Goal: Task Accomplishment & Management: Use online tool/utility

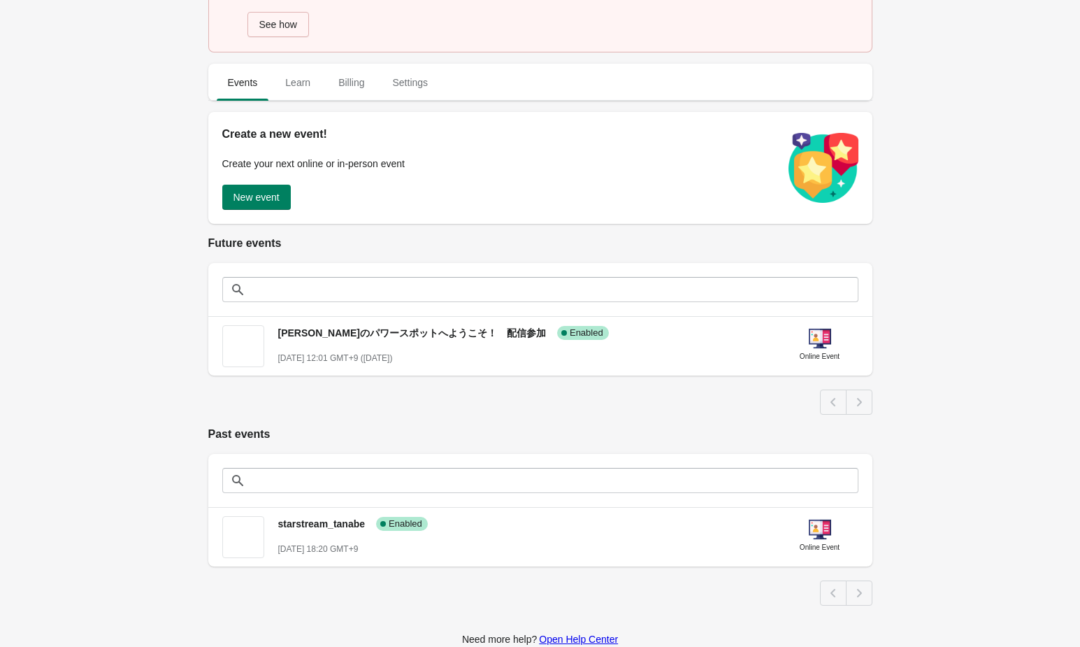
scroll to position [168, 0]
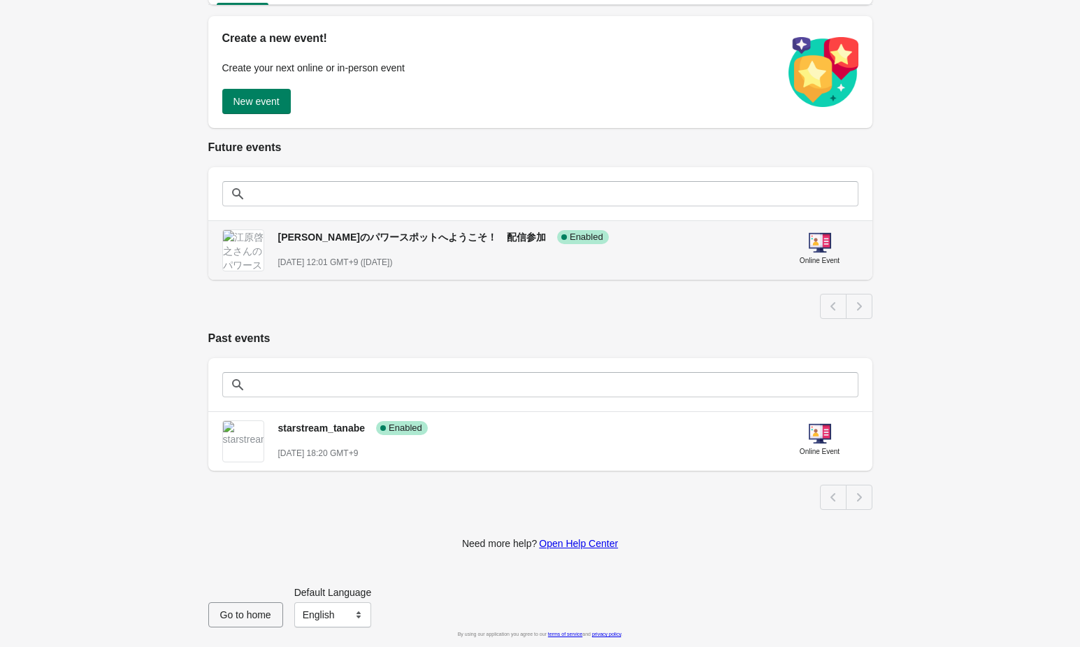
click at [366, 234] on span "[PERSON_NAME]のパワースポットへようこそ！　配信参加" at bounding box center [412, 236] width 268 height 11
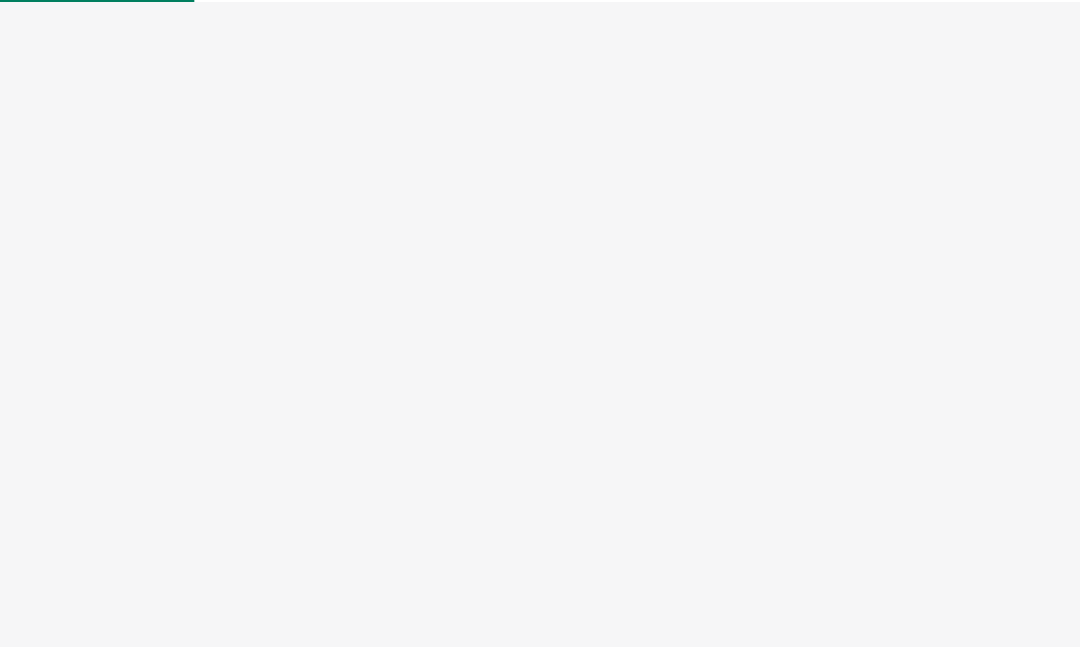
select select "US"
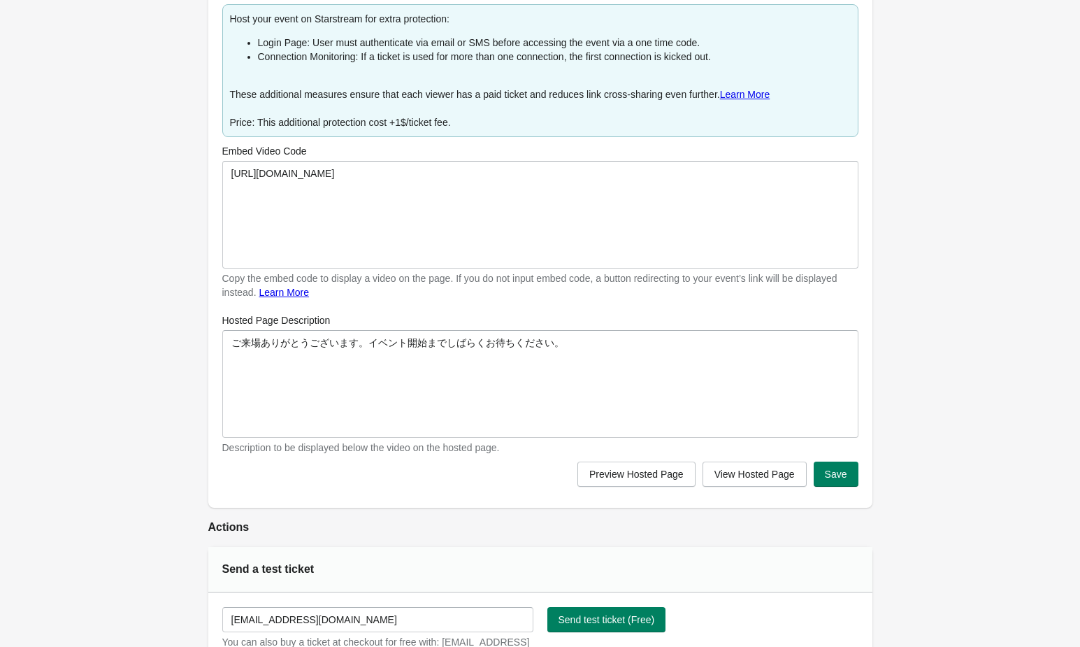
scroll to position [566, 0]
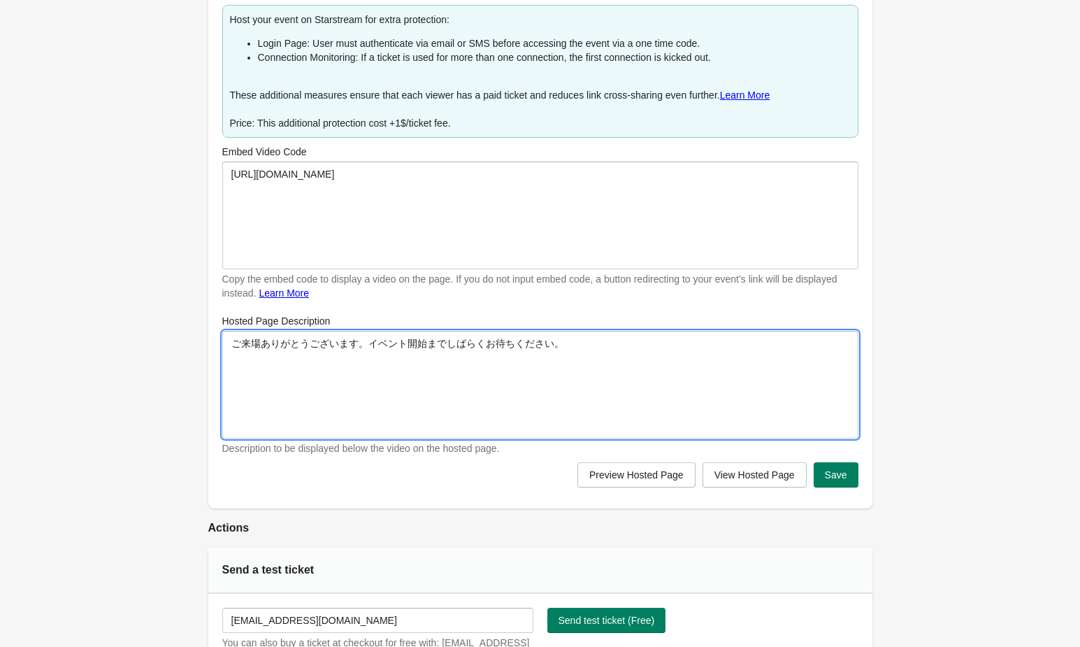
click at [284, 345] on textarea "ご来場ありがとうございます。イベント開始までしばらくお待ちください。" at bounding box center [540, 385] width 636 height 108
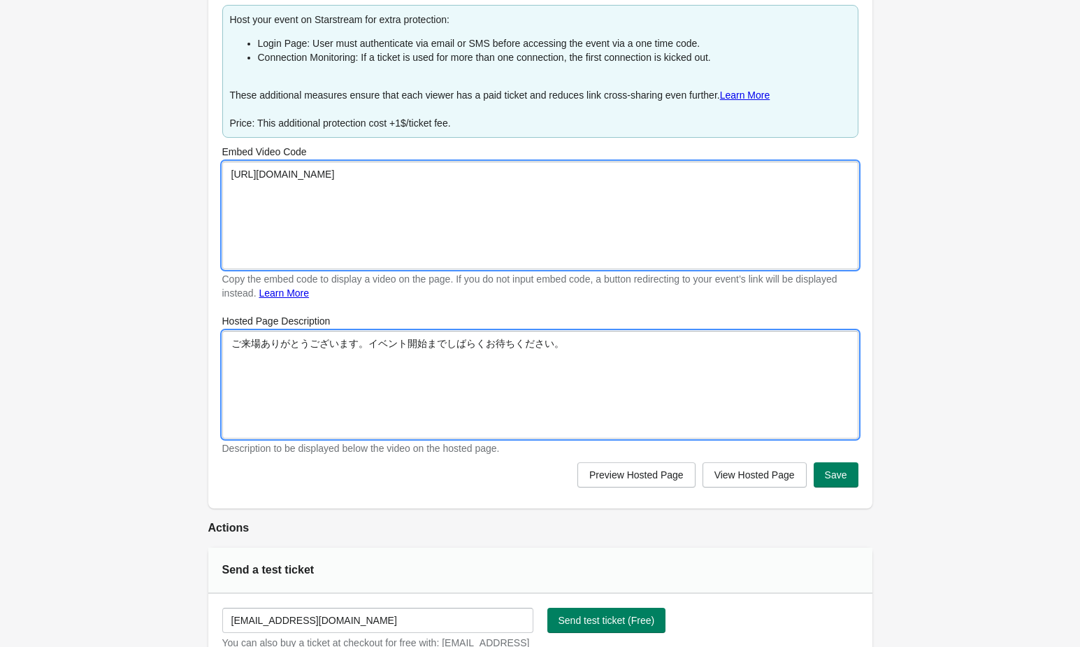
click at [402, 180] on textarea "[URL][DOMAIN_NAME]" at bounding box center [540, 215] width 636 height 108
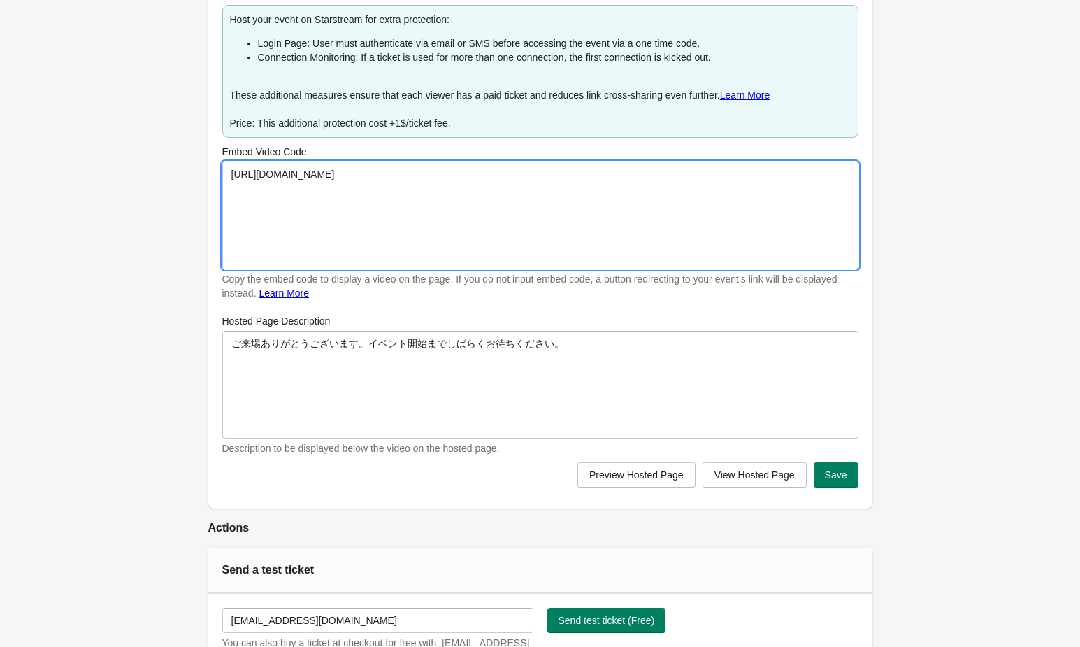
paste textarea "welcome-power-spots-video"
drag, startPoint x: 449, startPoint y: 166, endPoint x: 224, endPoint y: 133, distance: 226.9
type textarea "[URL][DOMAIN_NAME]"
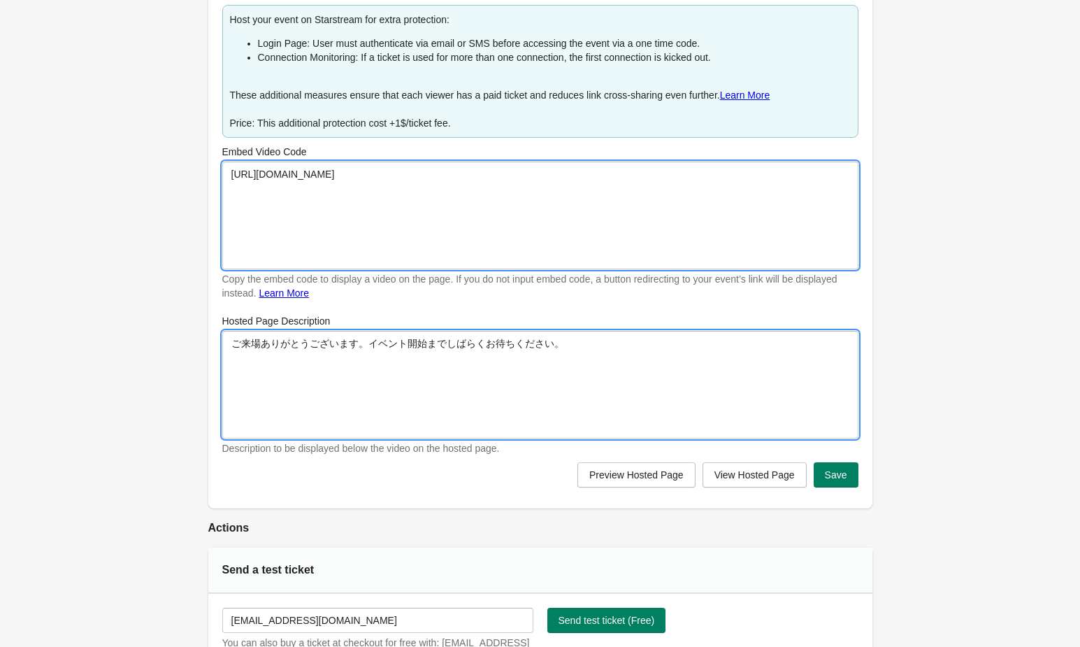
click at [310, 362] on textarea "ご来場ありがとうございます。イベント開始までしばらくお待ちください。" at bounding box center [540, 385] width 636 height 108
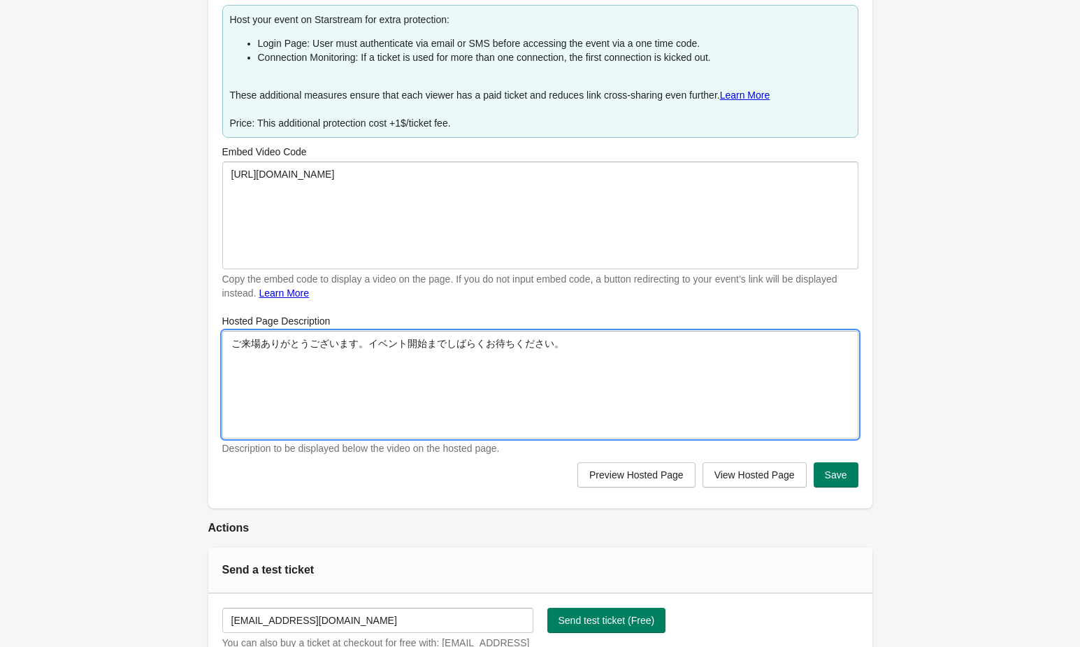
drag, startPoint x: 364, startPoint y: 345, endPoint x: 627, endPoint y: 364, distance: 263.5
click at [627, 364] on textarea "ご来場ありがとうございます。イベント開始までしばらくお待ちください。" at bounding box center [540, 385] width 636 height 108
click at [612, 335] on textarea "ご来場ありがとうございます。イベント開始までしばらくお待ちください。" at bounding box center [540, 385] width 636 height 108
drag, startPoint x: 612, startPoint y: 335, endPoint x: 164, endPoint y: 289, distance: 451.2
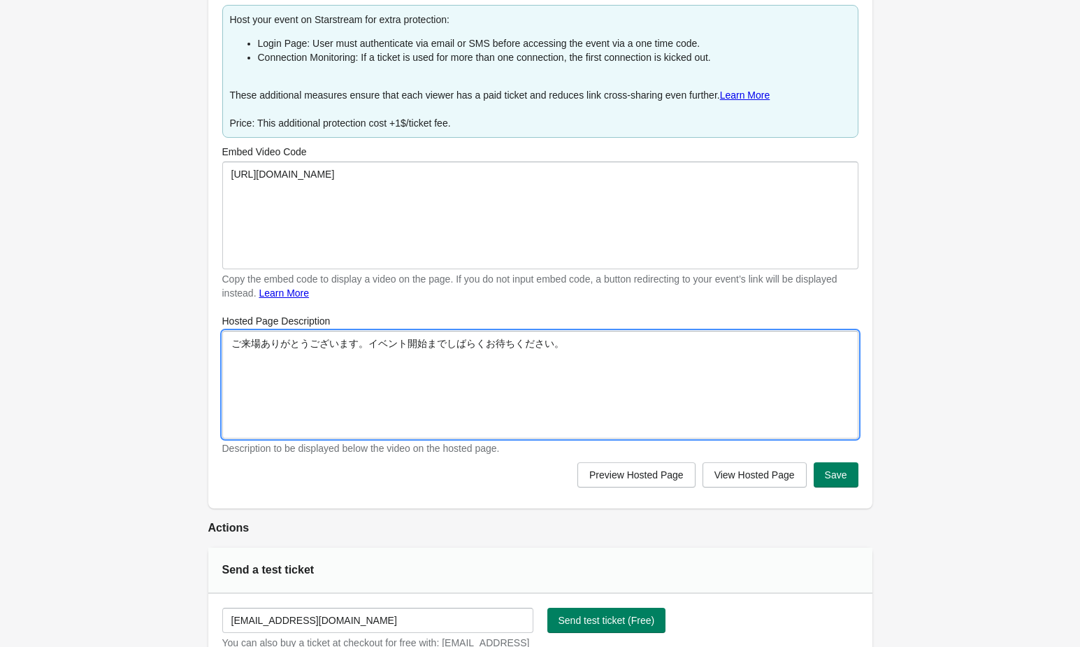
paste textarea "ベント開催日時：[DATE] 14:00-15:00（前半ゲスト）[PERSON_NAME] 15:30-16:30（後半ゲスト）[PERSON_NAME]"
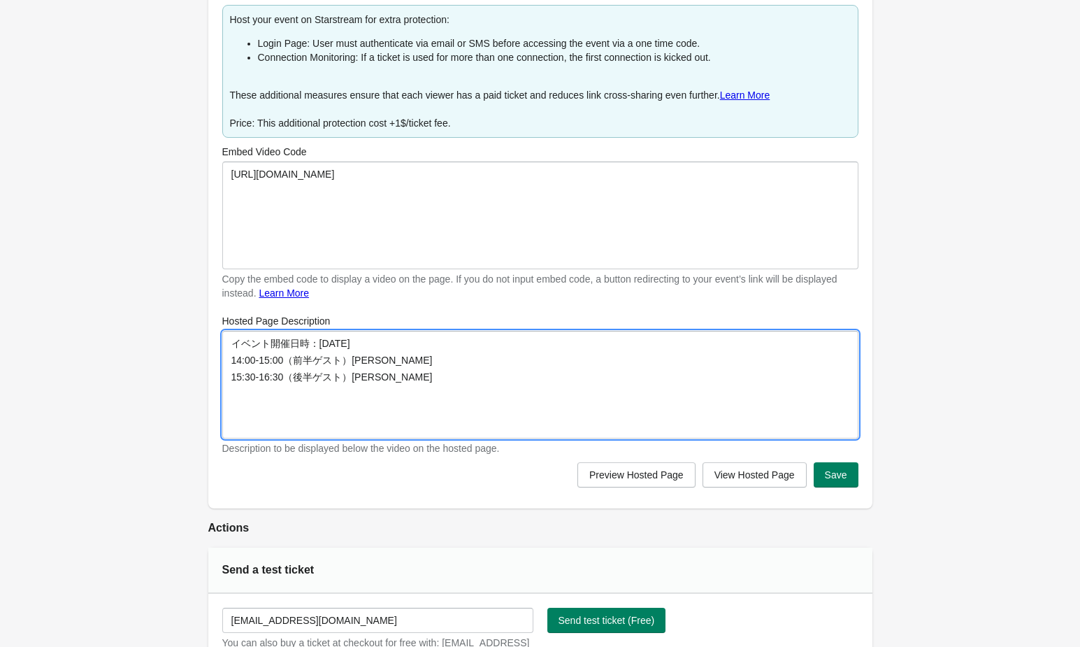
paste textarea "スピリチュアルな世界の案内人として第一線を走り続けてきた[PERSON_NAME]とともに、目に見えない力についてさまざまな角度から語りつくします。"
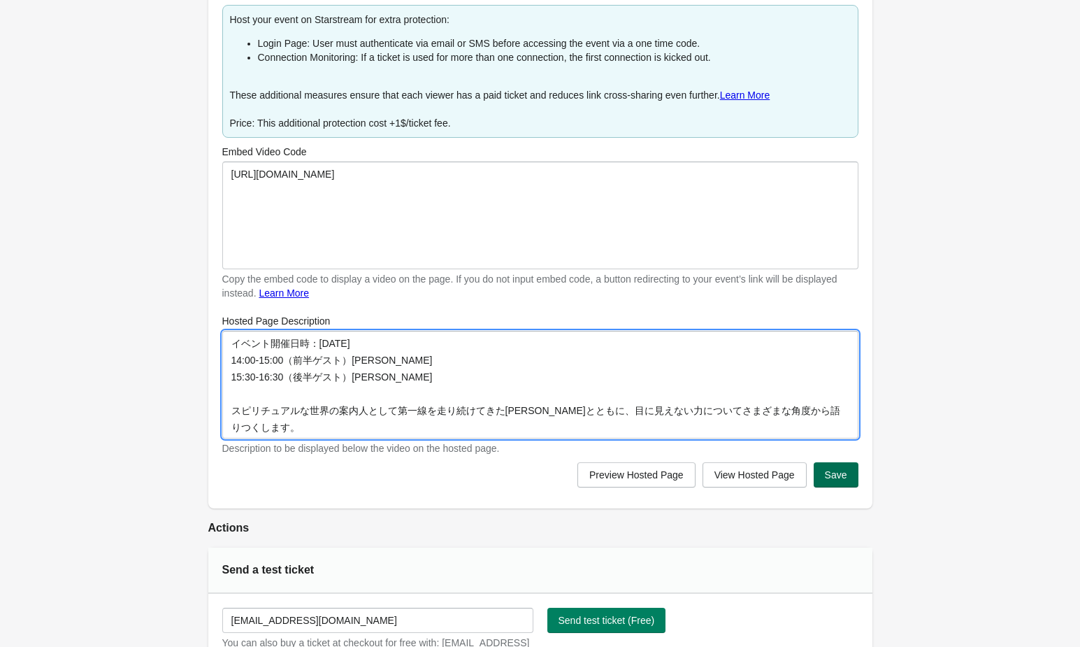
click at [840, 475] on span "Save" at bounding box center [836, 474] width 22 height 11
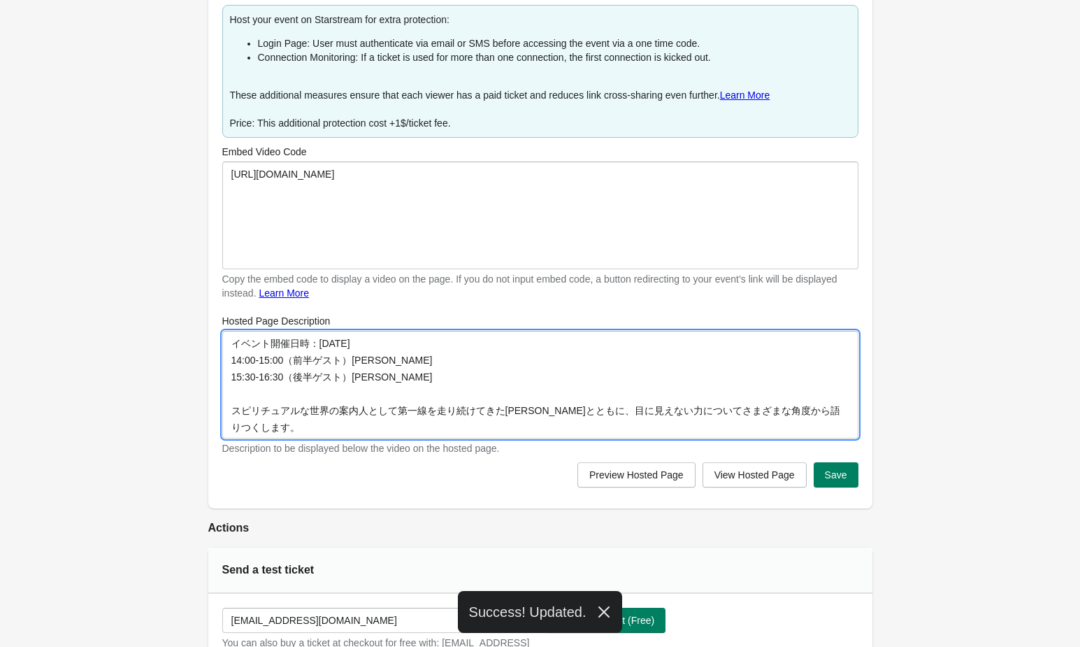
click at [510, 405] on textarea "イベント開催日時：[DATE] 14:00-15:00（前半ゲスト）[PERSON_NAME] 15:30-16:30（後半ゲスト）[PERSON_NAME]…" at bounding box center [540, 385] width 636 height 108
click at [498, 342] on textarea "イベント開催日時：[DATE] 14:00-15:00（前半ゲスト）[PERSON_NAME] 15:30-16:30（後半ゲスト）[PERSON_NAME]…" at bounding box center [540, 385] width 636 height 108
paste textarea "<br>"
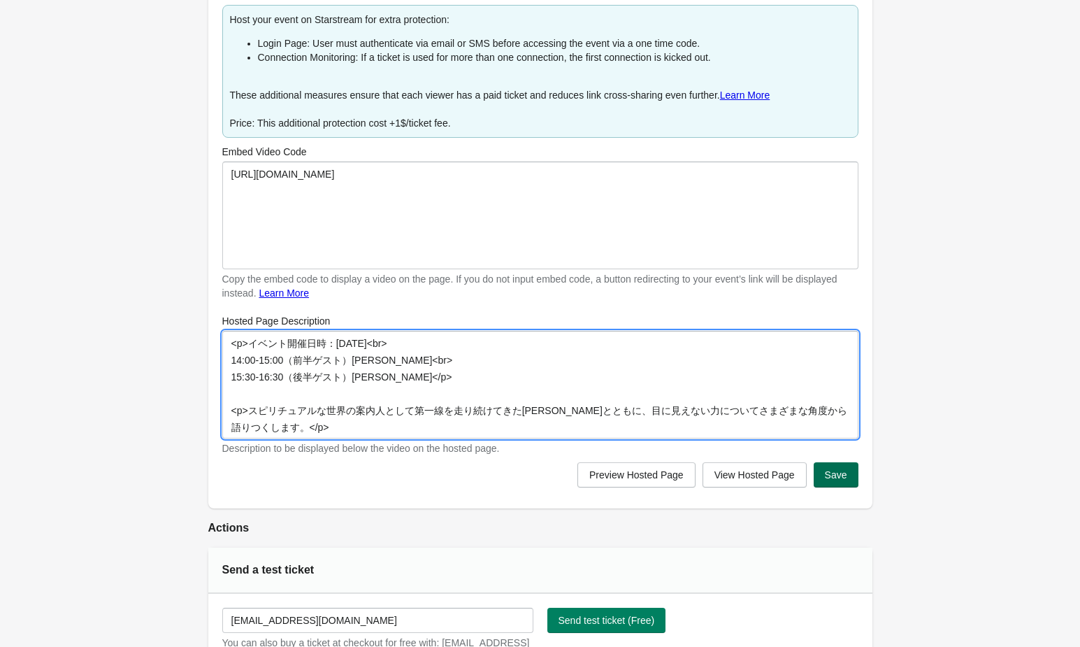
type textarea "<p>イベント開催日時：[DATE]<br> 14:00-15:00（前半ゲスト）[PERSON_NAME]<br> 15:30-16:30（後半ゲスト）[P…"
click at [851, 464] on button "Save" at bounding box center [836, 474] width 45 height 25
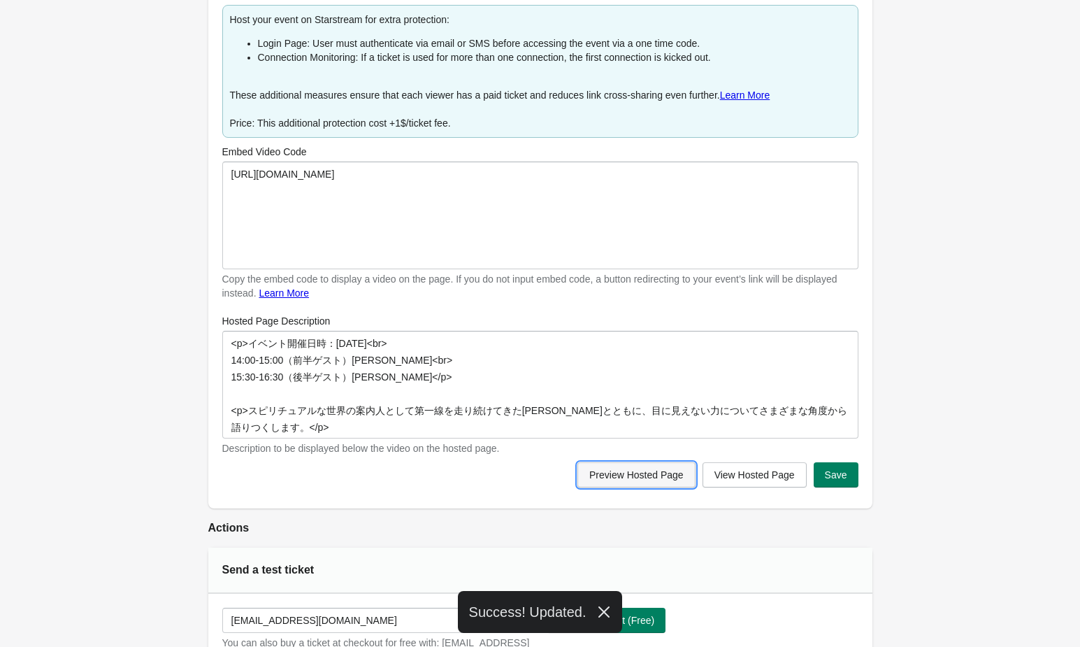
click at [603, 467] on button "Preview Hosted Page" at bounding box center [636, 474] width 118 height 25
